Goal: Check status: Check status

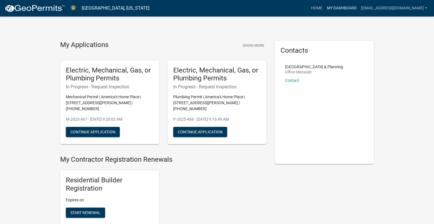
click at [328, 7] on link "My Dashboard" at bounding box center [342, 8] width 34 height 11
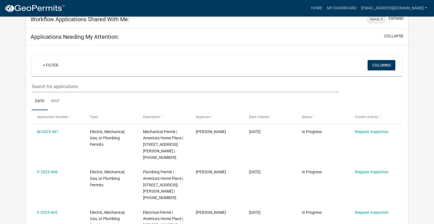
scroll to position [552, 0]
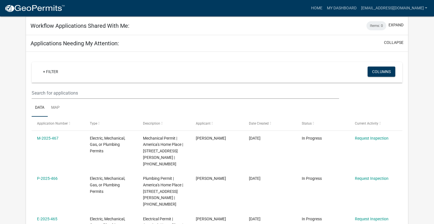
click at [59, 133] on datatable-body-cell "M-2025-467" at bounding box center [58, 151] width 53 height 40
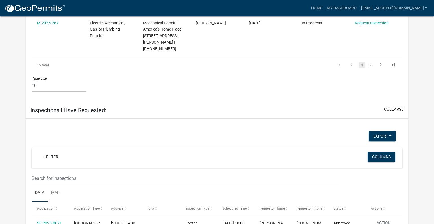
scroll to position [1030, 0]
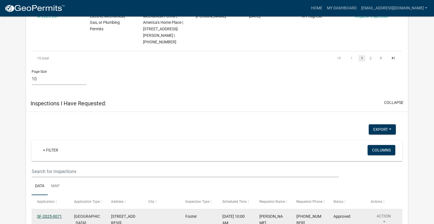
click at [57, 214] on link "SF-2025-0071" at bounding box center [49, 216] width 25 height 5
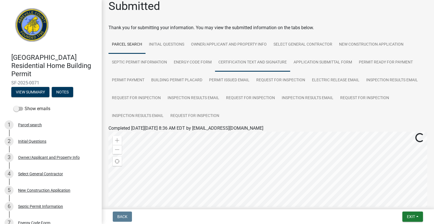
scroll to position [7, 0]
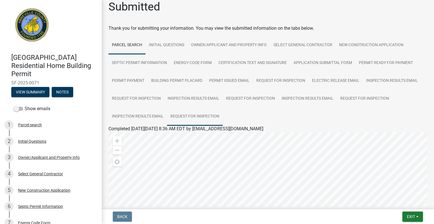
click at [194, 117] on link "Request for Inspection" at bounding box center [195, 116] width 56 height 18
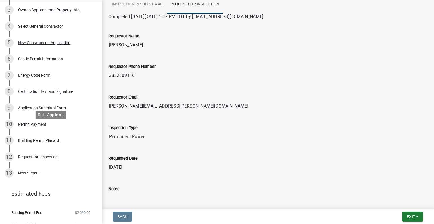
scroll to position [149, 0]
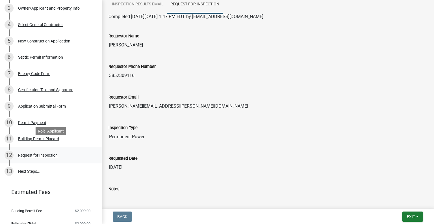
click at [43, 153] on div "Request for Inspection" at bounding box center [38, 155] width 40 height 4
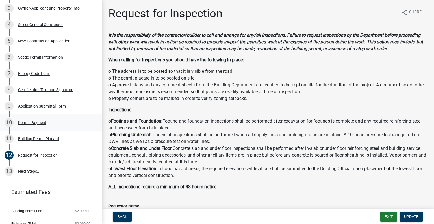
scroll to position [0, 0]
